Goal: Use online tool/utility: Use online tool/utility

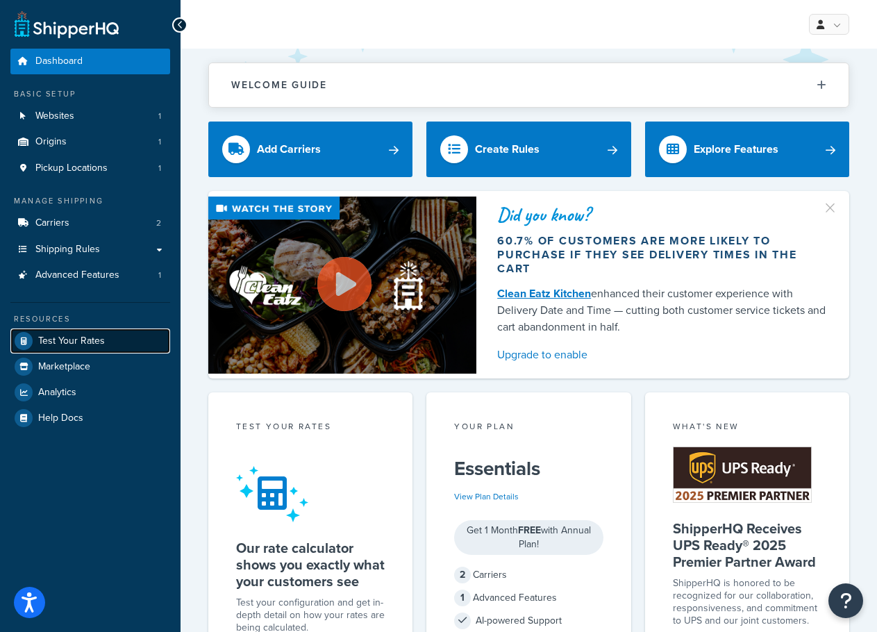
click at [110, 335] on link "Test Your Rates" at bounding box center [90, 340] width 160 height 25
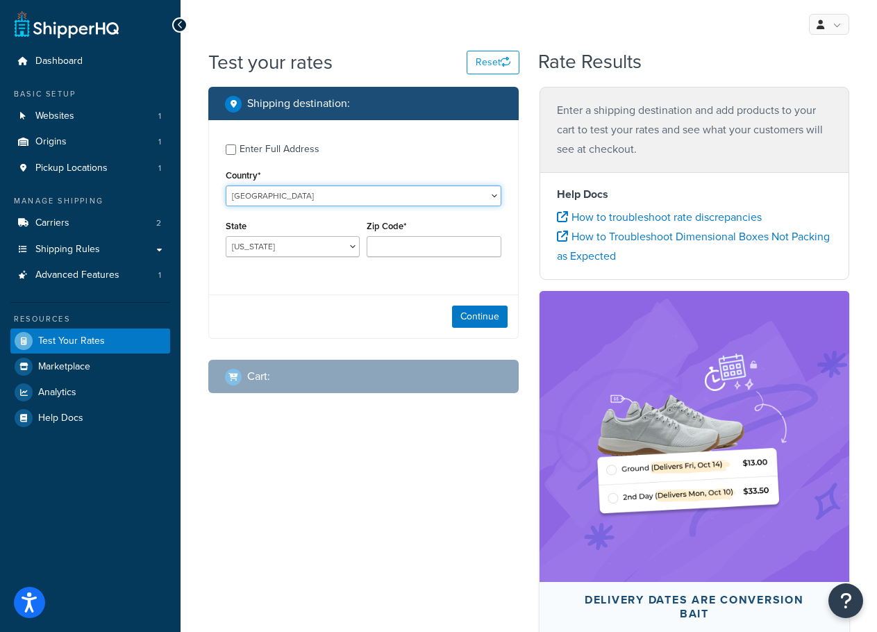
click at [390, 199] on select "[GEOGRAPHIC_DATA] [GEOGRAPHIC_DATA] [GEOGRAPHIC_DATA] [GEOGRAPHIC_DATA] [GEOGRA…" at bounding box center [364, 195] width 276 height 21
select select "AU"
click at [226, 185] on select "[GEOGRAPHIC_DATA] [GEOGRAPHIC_DATA] [GEOGRAPHIC_DATA] [GEOGRAPHIC_DATA] [GEOGRA…" at bounding box center [364, 195] width 276 height 21
click at [294, 147] on div "Enter Full Address" at bounding box center [280, 149] width 80 height 19
click at [236, 147] on input "Enter Full Address" at bounding box center [231, 149] width 10 height 10
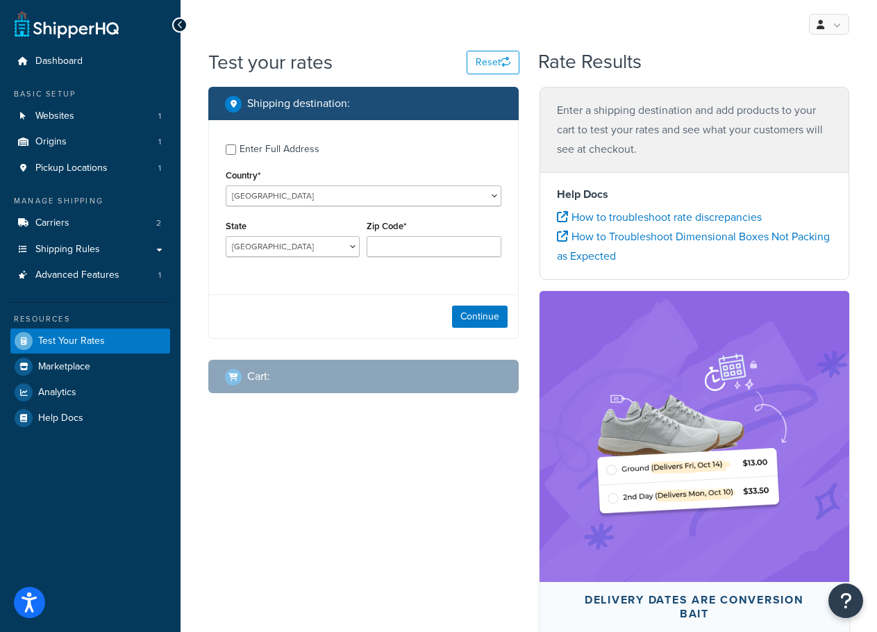
click at [288, 152] on div "Enter Full Address" at bounding box center [280, 149] width 80 height 19
click at [236, 152] on input "Enter Full Address" at bounding box center [231, 149] width 10 height 10
checkbox input "true"
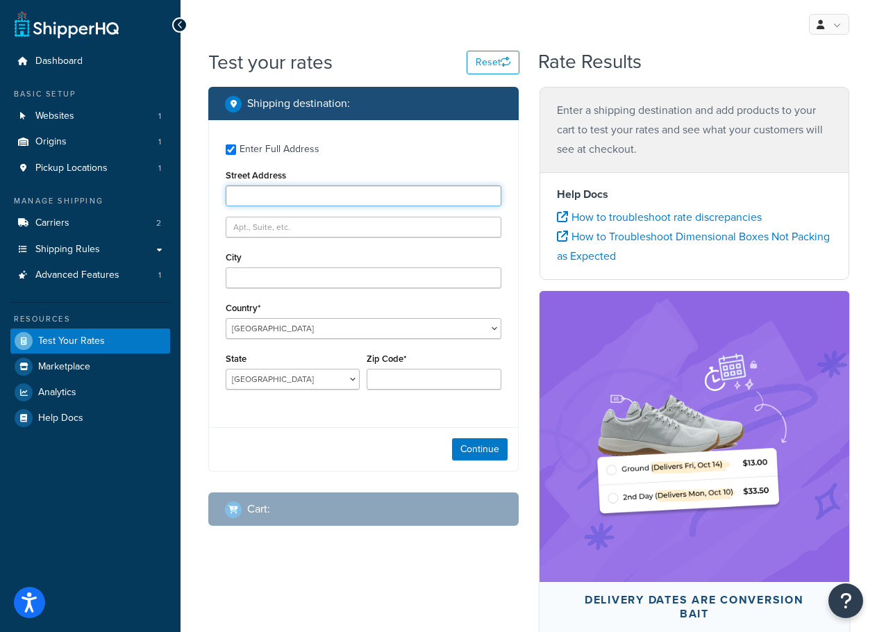
click at [285, 194] on input "Street Address" at bounding box center [364, 195] width 276 height 21
paste input "[STREET_ADDRESS][PERSON_NAME]"
click at [353, 194] on input "[STREET_ADDRESS][PERSON_NAME]" at bounding box center [364, 195] width 276 height 21
paste input "Beach"
drag, startPoint x: 355, startPoint y: 194, endPoint x: 300, endPoint y: 192, distance: 54.9
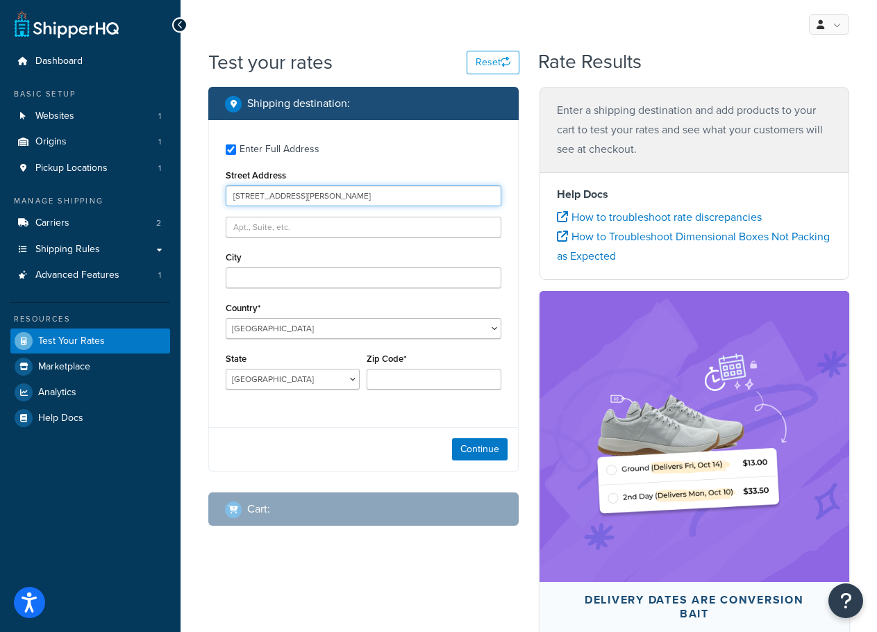
click at [300, 192] on input "[STREET_ADDRESS][PERSON_NAME]" at bounding box center [364, 195] width 276 height 21
type input "[STREET_ADDRESS][PERSON_NAME]"
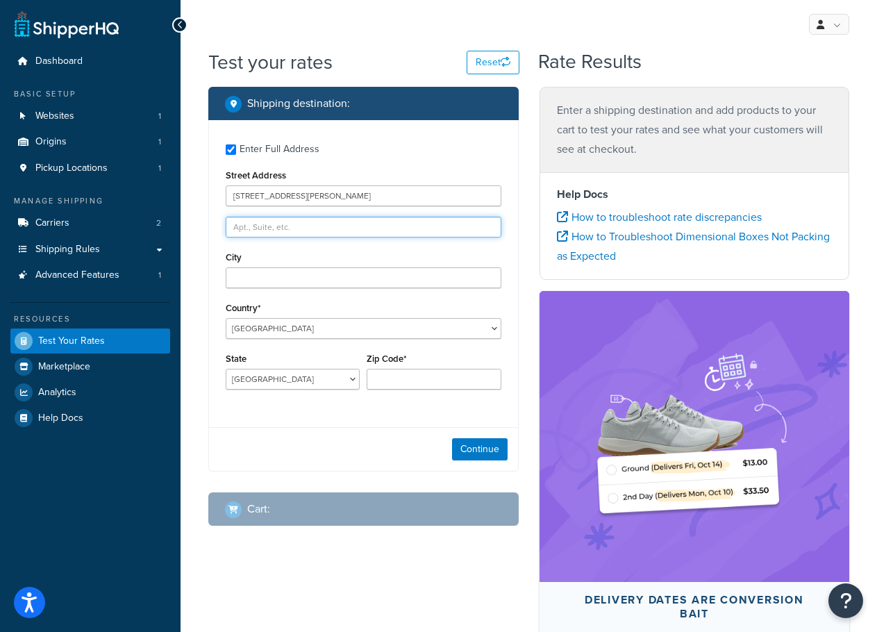
click at [350, 233] on input "text" at bounding box center [364, 227] width 276 height 21
paste input "[GEOGRAPHIC_DATA]"
type input "[GEOGRAPHIC_DATA]"
click at [285, 265] on div "City" at bounding box center [364, 268] width 276 height 40
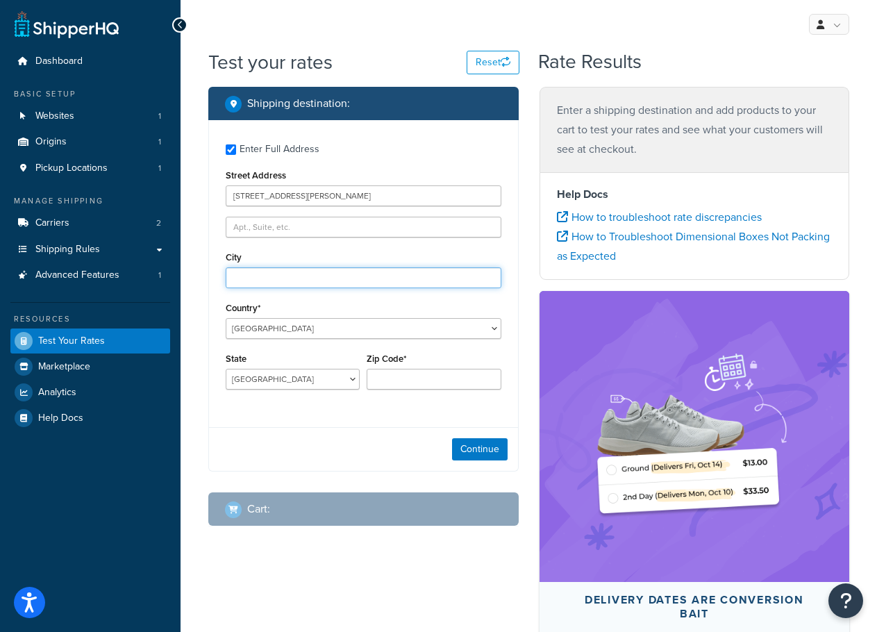
click at [288, 280] on input "City" at bounding box center [364, 277] width 276 height 21
paste input "[GEOGRAPHIC_DATA]"
type input "[GEOGRAPHIC_DATA]"
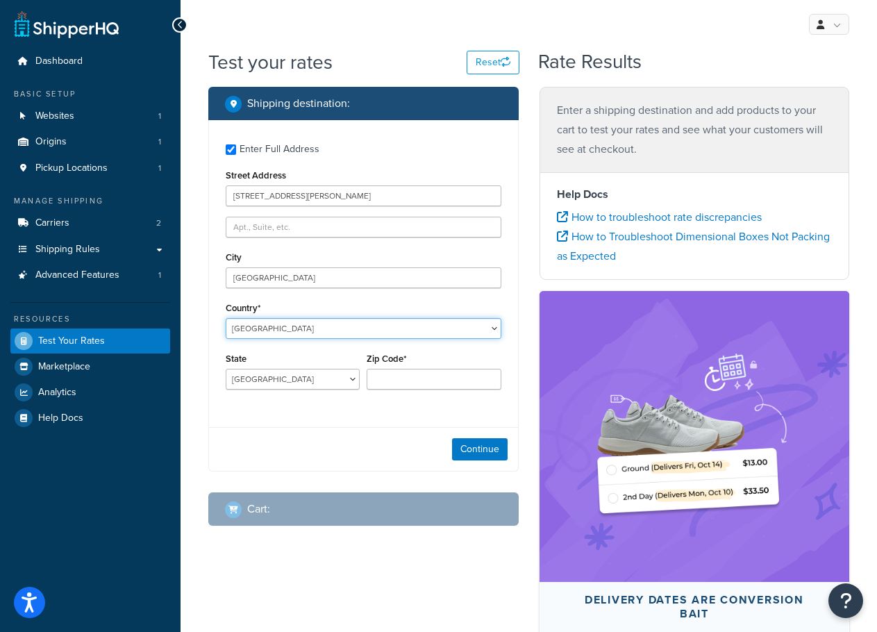
click at [268, 327] on select "[GEOGRAPHIC_DATA] [GEOGRAPHIC_DATA] [GEOGRAPHIC_DATA] [GEOGRAPHIC_DATA] [GEOGRA…" at bounding box center [364, 328] width 276 height 21
drag, startPoint x: 268, startPoint y: 327, endPoint x: 272, endPoint y: 344, distance: 17.2
click at [268, 327] on select "[GEOGRAPHIC_DATA] [GEOGRAPHIC_DATA] [GEOGRAPHIC_DATA] [GEOGRAPHIC_DATA] [GEOGRA…" at bounding box center [364, 328] width 276 height 21
click at [297, 386] on select "[GEOGRAPHIC_DATA] [GEOGRAPHIC_DATA] [GEOGRAPHIC_DATA] [GEOGRAPHIC_DATA] [GEOGRA…" at bounding box center [293, 379] width 134 height 21
select select "QLD"
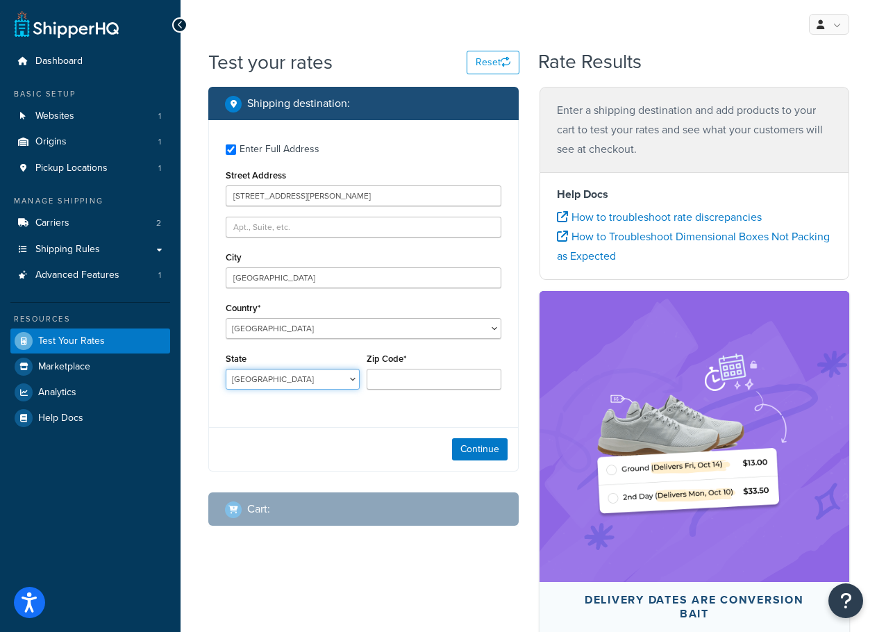
click at [226, 369] on select "[GEOGRAPHIC_DATA] [GEOGRAPHIC_DATA] [GEOGRAPHIC_DATA] [GEOGRAPHIC_DATA] [GEOGRA…" at bounding box center [293, 379] width 134 height 21
click at [466, 381] on input "Zip Code*" at bounding box center [434, 379] width 134 height 21
paste input "4879"
type input "4879"
click at [488, 452] on button "Continue" at bounding box center [480, 449] width 56 height 22
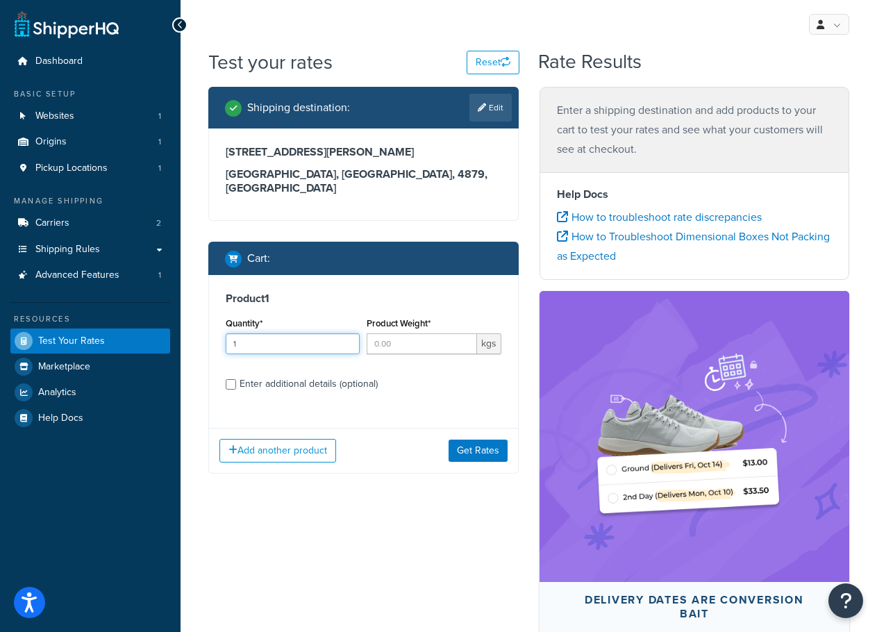
type input "1"
click at [349, 333] on input "1" at bounding box center [293, 343] width 134 height 21
type input "1"
click at [463, 333] on input "1" at bounding box center [422, 343] width 110 height 21
drag, startPoint x: 400, startPoint y: 327, endPoint x: 344, endPoint y: 329, distance: 55.6
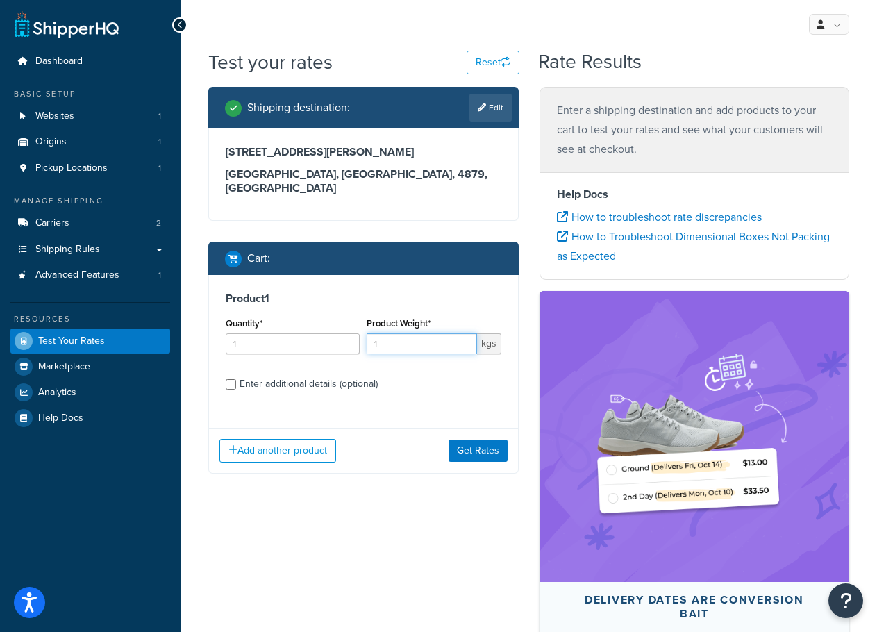
click at [344, 329] on div "Quantity* 1 Product Weight* 1 kgs" at bounding box center [363, 339] width 283 height 51
type input ".1"
type input ".3"
click at [305, 439] on button "Add another product" at bounding box center [277, 451] width 117 height 24
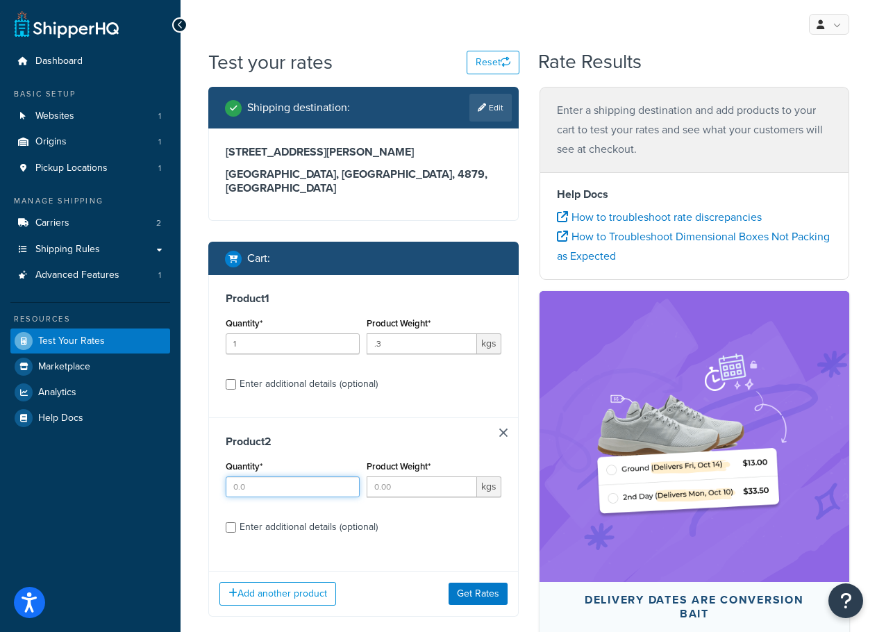
click at [322, 476] on input "Quantity*" at bounding box center [293, 486] width 134 height 21
type input "1"
click at [347, 476] on input "1" at bounding box center [293, 486] width 134 height 21
click at [419, 476] on input "Product Weight*" at bounding box center [422, 486] width 110 height 21
type input ".3"
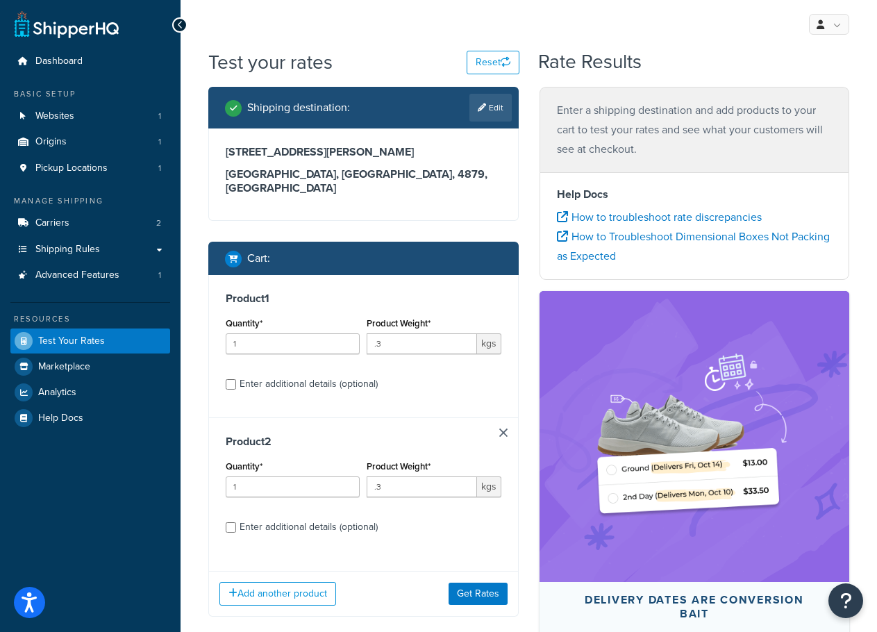
click at [441, 515] on label "Enter additional details (optional)" at bounding box center [371, 526] width 262 height 22
click at [236, 522] on input "Enter additional details (optional)" at bounding box center [231, 527] width 10 height 10
checkbox input "true"
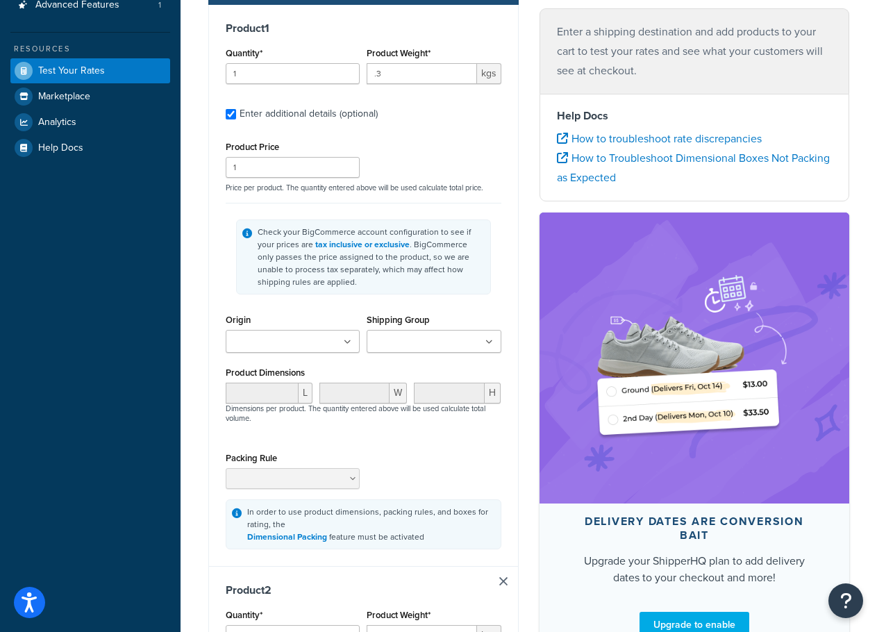
scroll to position [278, 0]
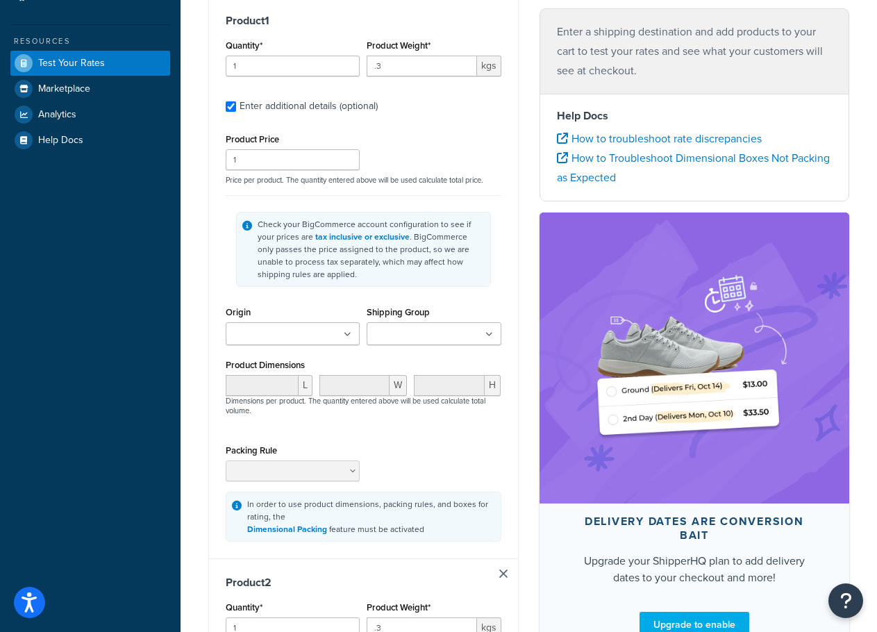
click at [238, 94] on div "Enter additional details (optional)" at bounding box center [364, 105] width 276 height 22
click at [232, 101] on input "Enter additional details (optional)" at bounding box center [231, 106] width 10 height 10
checkbox input "false"
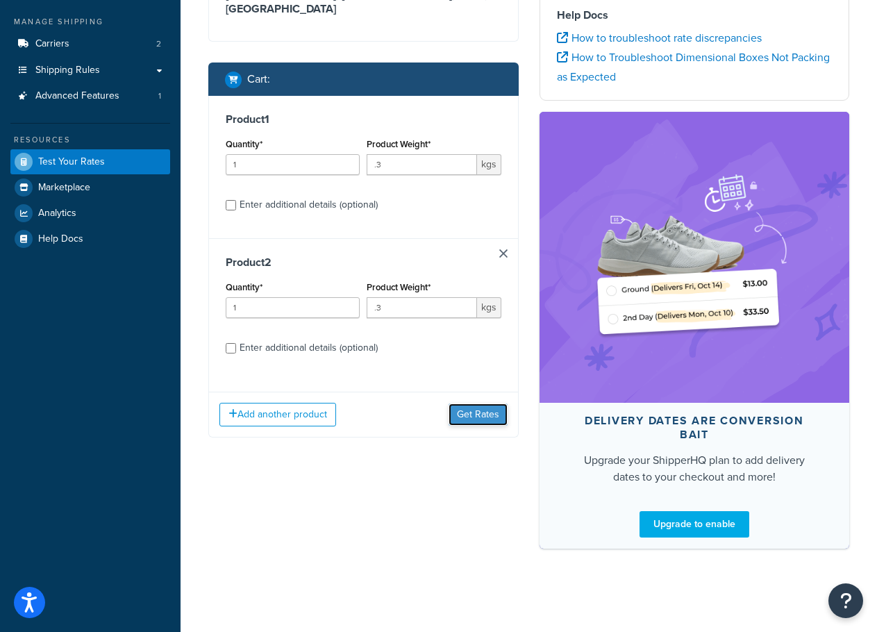
click at [465, 403] on button "Get Rates" at bounding box center [478, 414] width 59 height 22
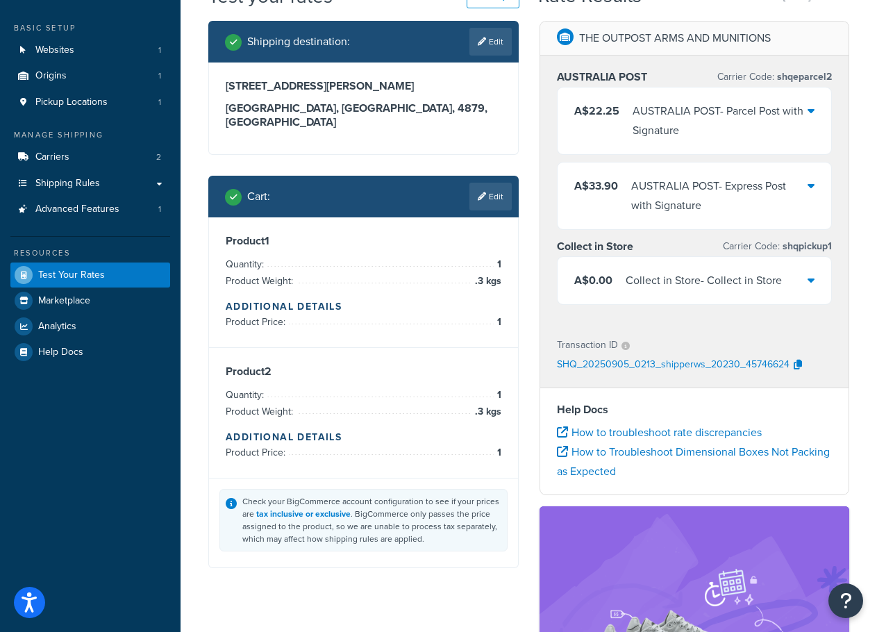
scroll to position [0, 0]
